Goal: Understand process/instructions: Learn how to perform a task or action

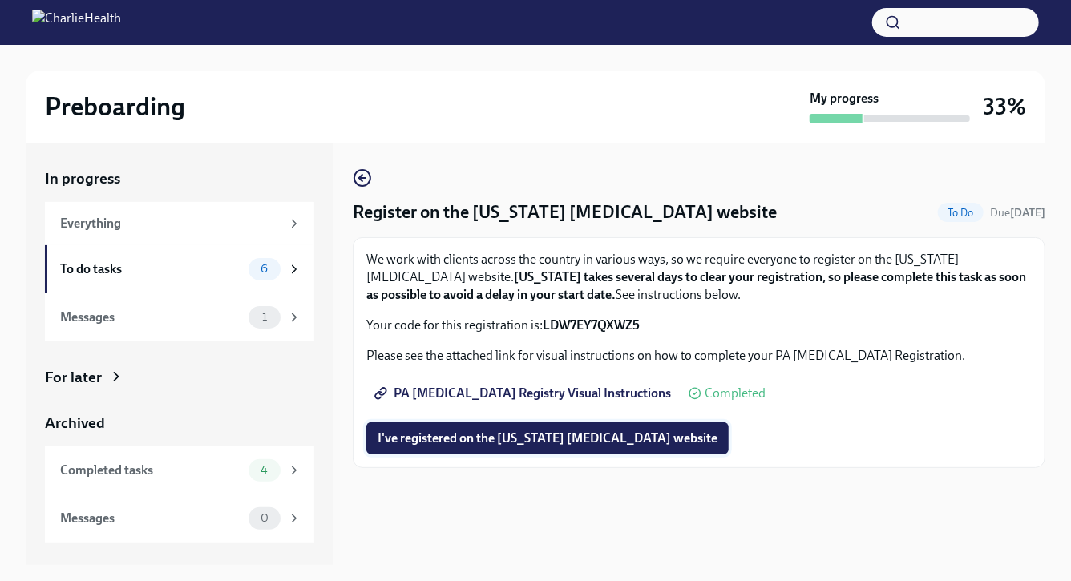
click at [529, 444] on span "I've registered on the [US_STATE] [MEDICAL_DATA] website" at bounding box center [548, 439] width 340 height 16
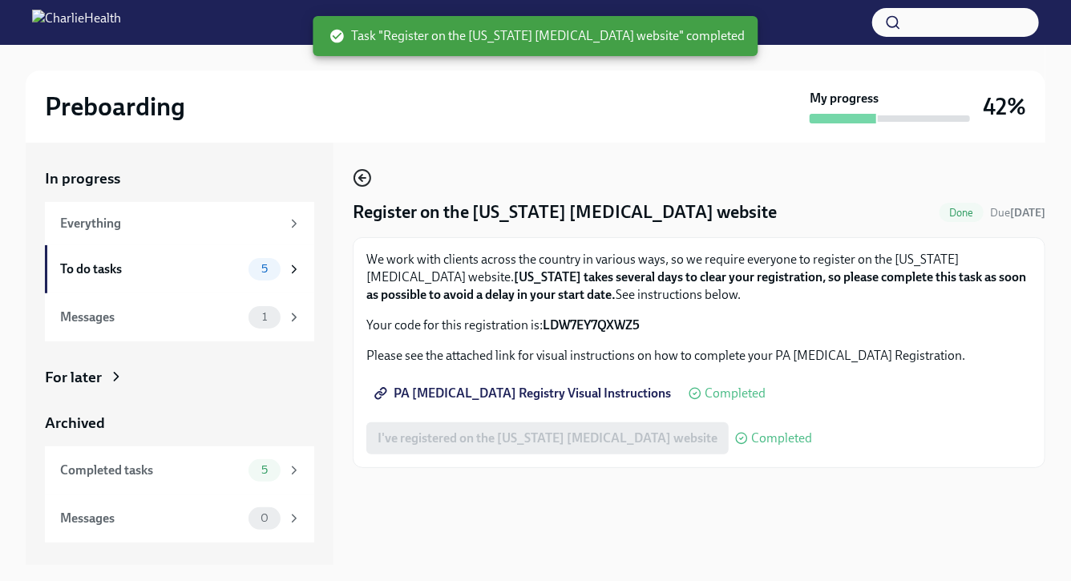
click at [364, 180] on icon "button" at bounding box center [362, 177] width 19 height 19
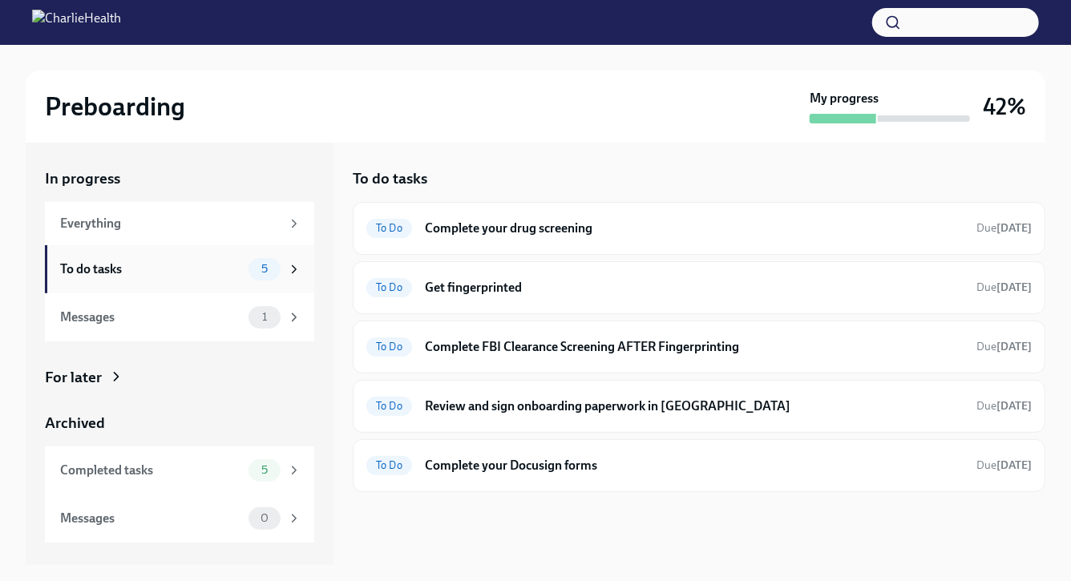
click at [294, 269] on icon at bounding box center [294, 269] width 14 height 14
click at [257, 273] on span "5" at bounding box center [265, 269] width 26 height 12
click at [441, 286] on h6 "Get fingerprinted" at bounding box center [694, 288] width 539 height 18
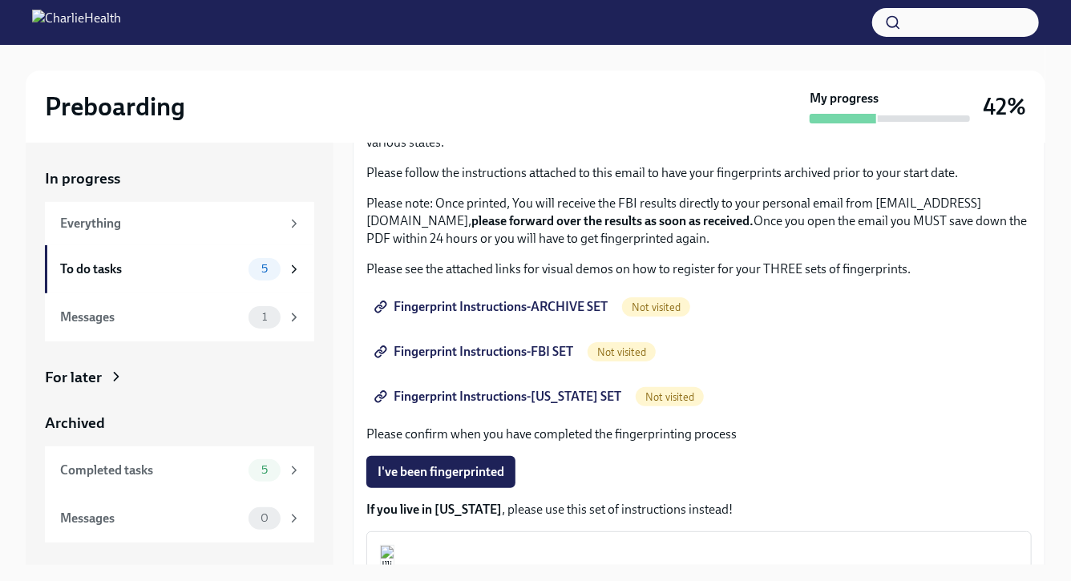
scroll to position [135, 0]
click at [486, 301] on span "Fingerprint Instructions-ARCHIVE SET" at bounding box center [493, 307] width 230 height 16
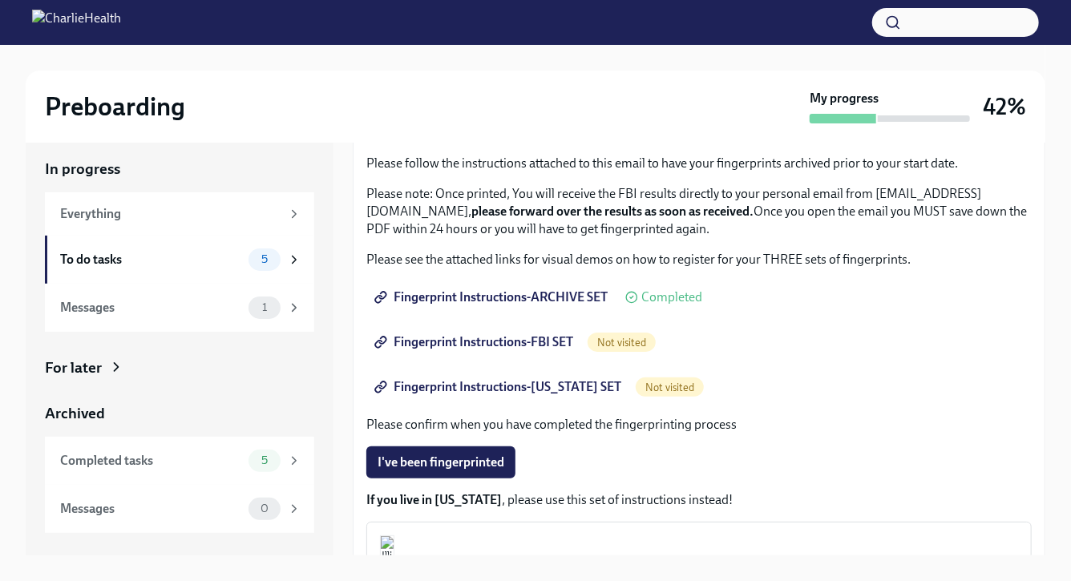
scroll to position [0, 0]
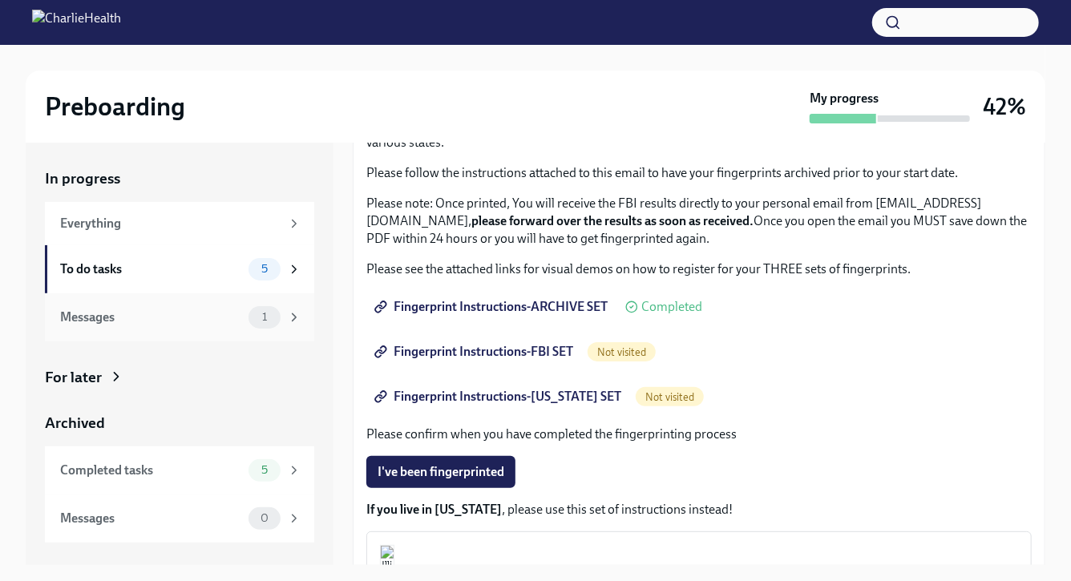
click at [275, 313] on span "1" at bounding box center [265, 317] width 24 height 12
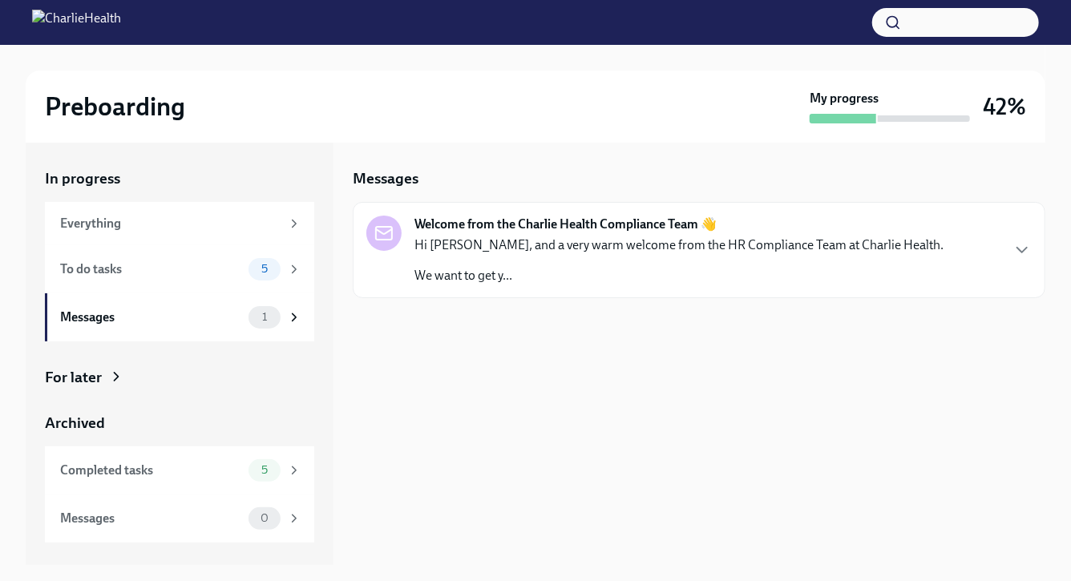
click at [483, 217] on strong "Welcome from the Charlie Health Compliance Team 👋" at bounding box center [566, 225] width 302 height 18
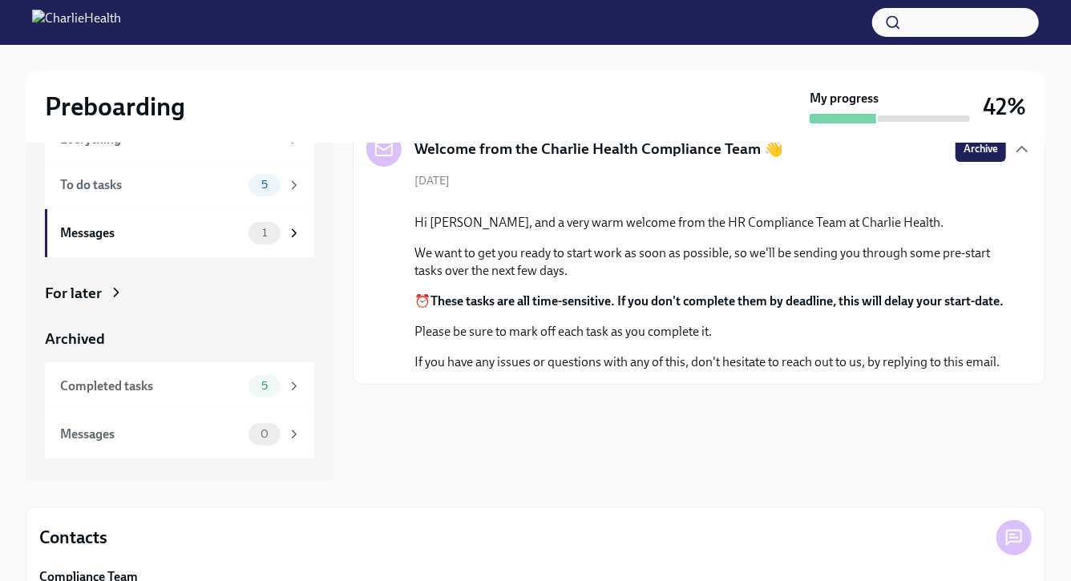
scroll to position [73, 0]
click at [281, 187] on div "5" at bounding box center [275, 185] width 53 height 22
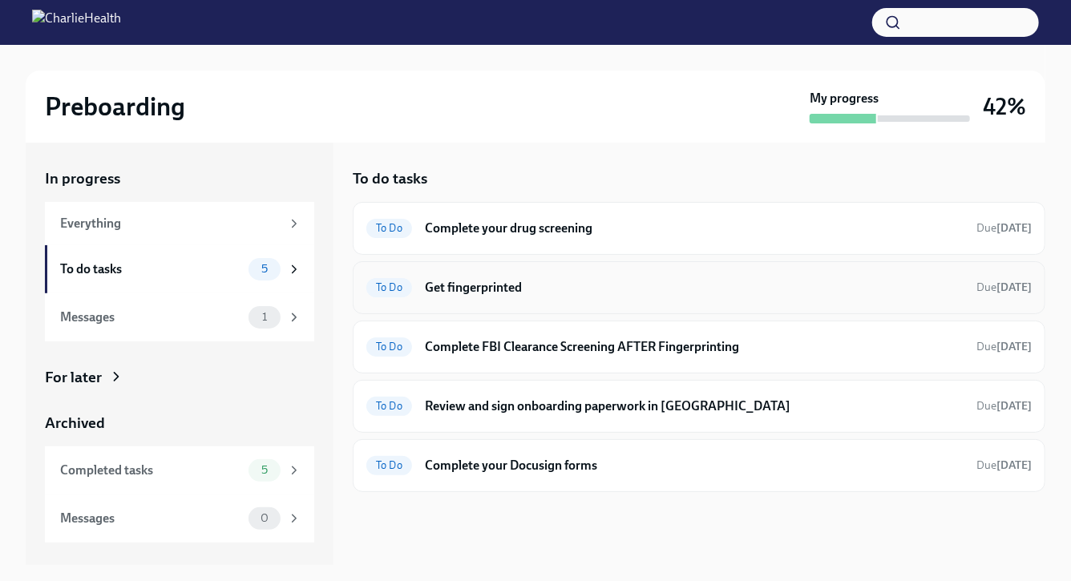
click at [475, 299] on div "To Do Get fingerprinted Due [DATE]" at bounding box center [699, 288] width 666 height 26
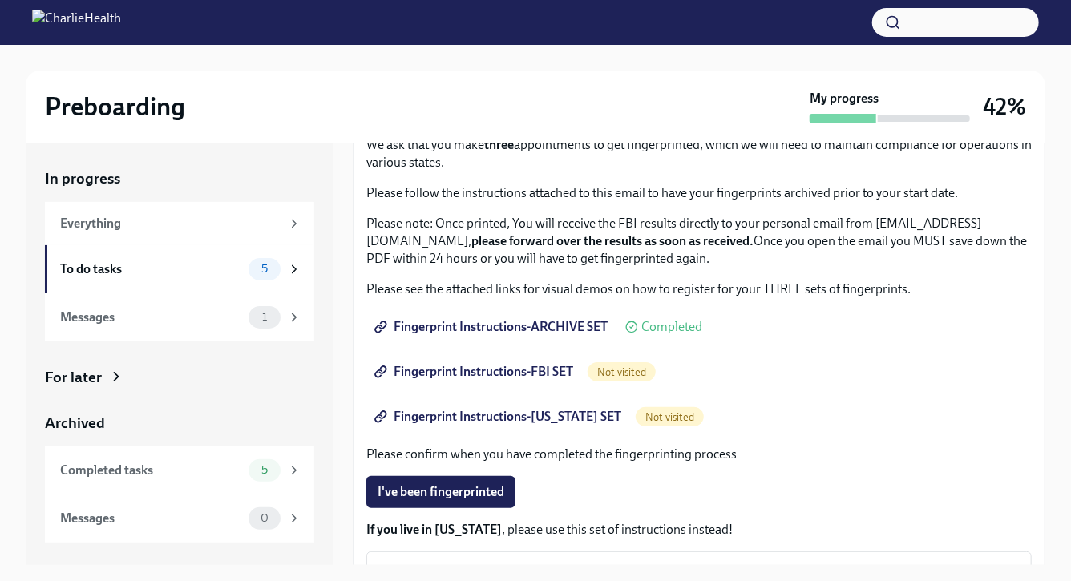
scroll to position [115, 0]
click at [566, 368] on span "Fingerprint Instructions-FBI SET" at bounding box center [476, 371] width 196 height 16
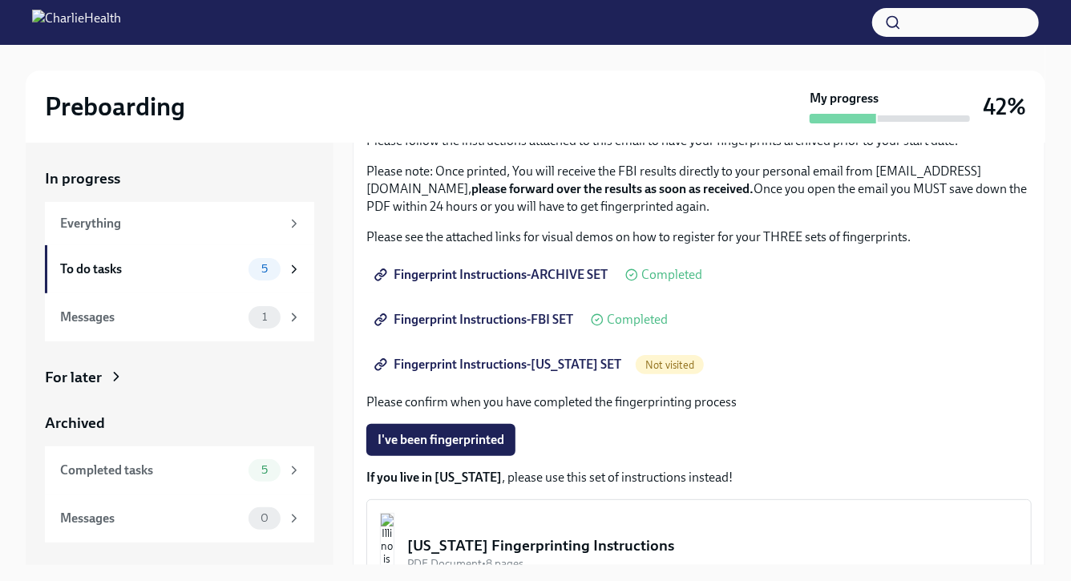
scroll to position [178, 0]
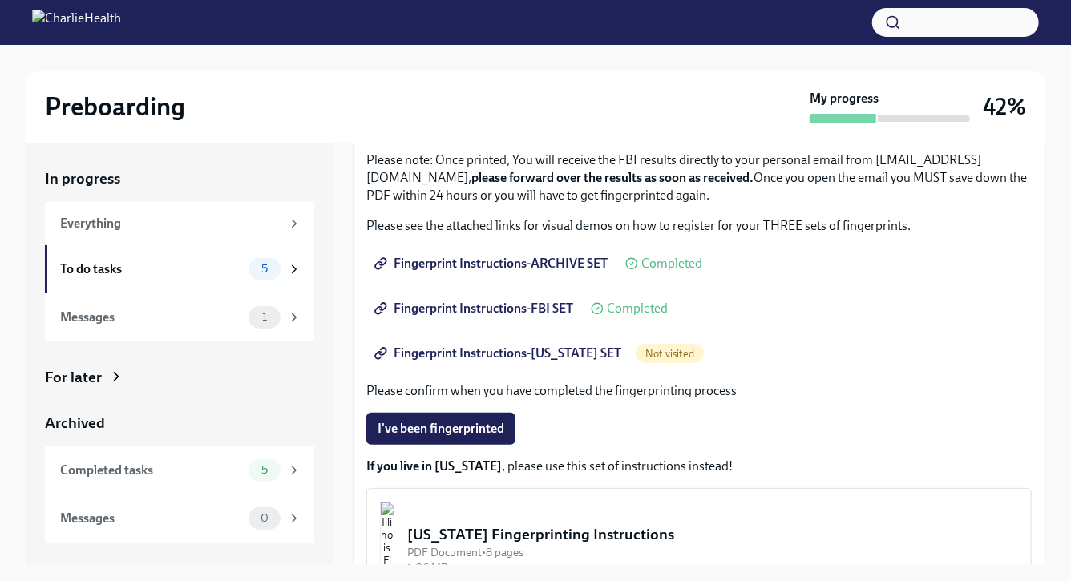
click at [475, 354] on span "Fingerprint Instructions-[US_STATE] SET" at bounding box center [500, 354] width 244 height 16
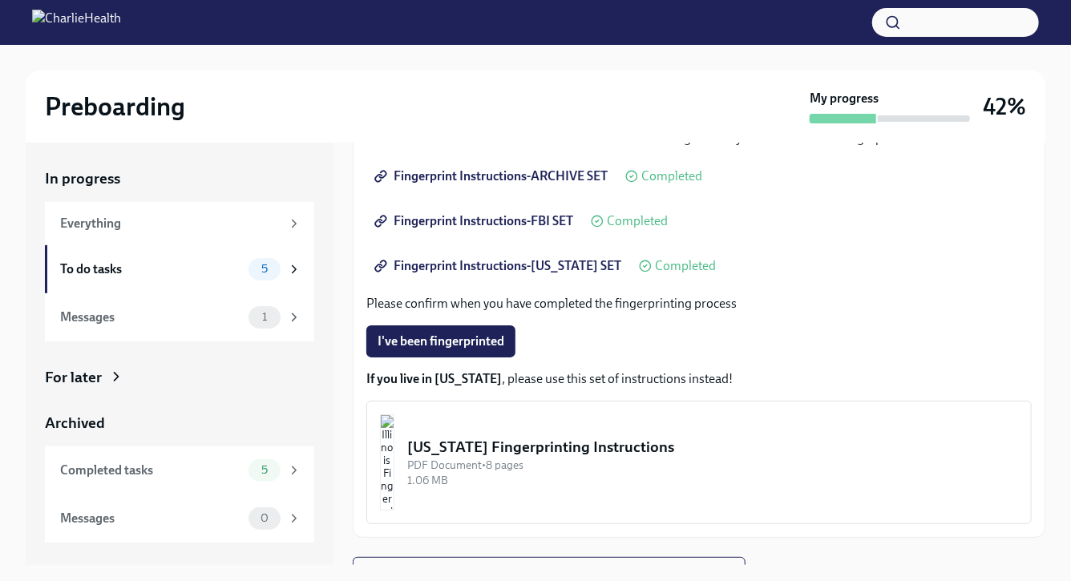
scroll to position [0, 0]
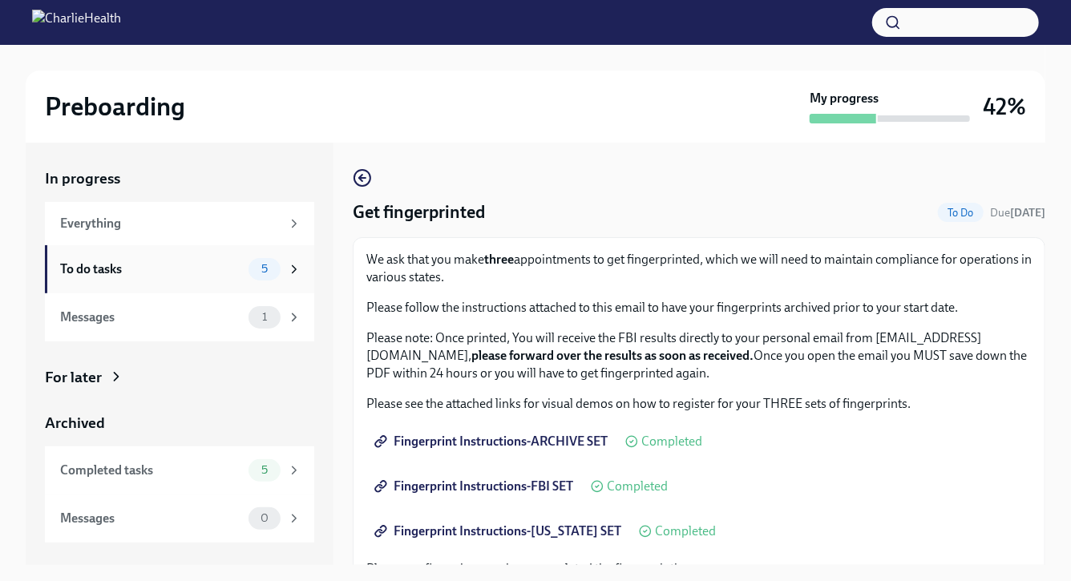
click at [284, 266] on div "5" at bounding box center [275, 269] width 53 height 22
